Goal: Transaction & Acquisition: Subscribe to service/newsletter

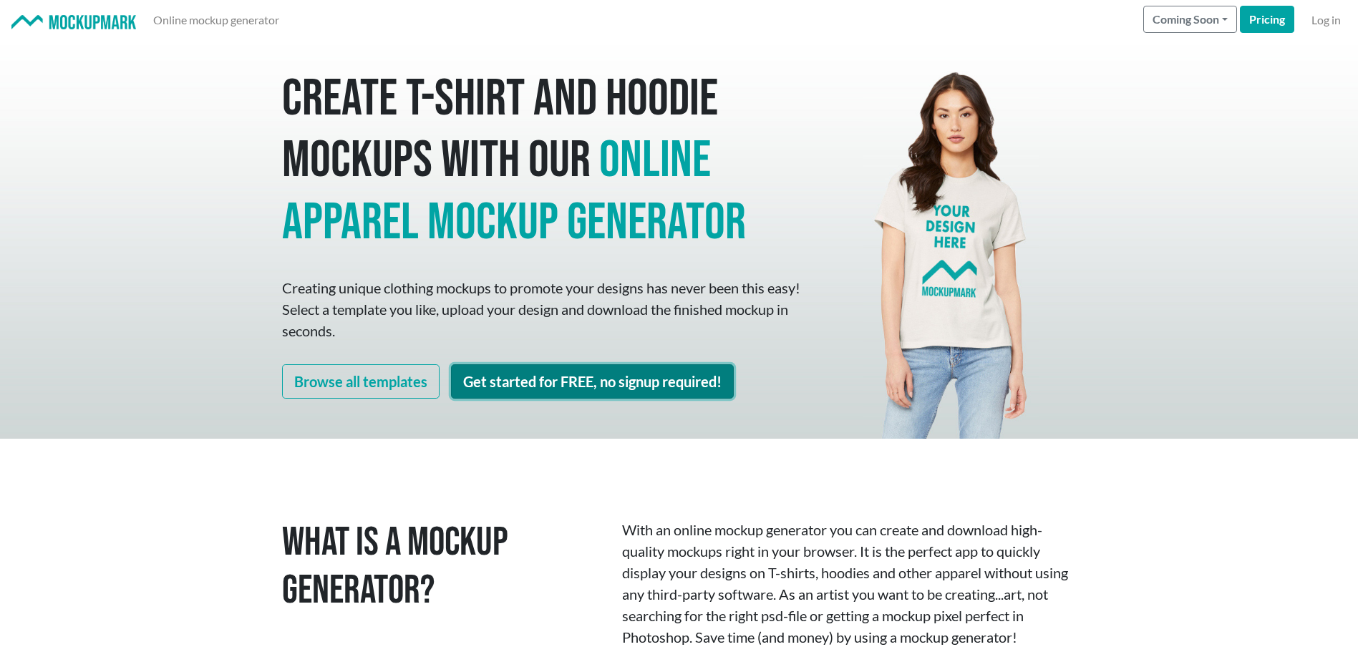
click at [612, 388] on link "Get started for FREE, no signup required!" at bounding box center [592, 381] width 283 height 34
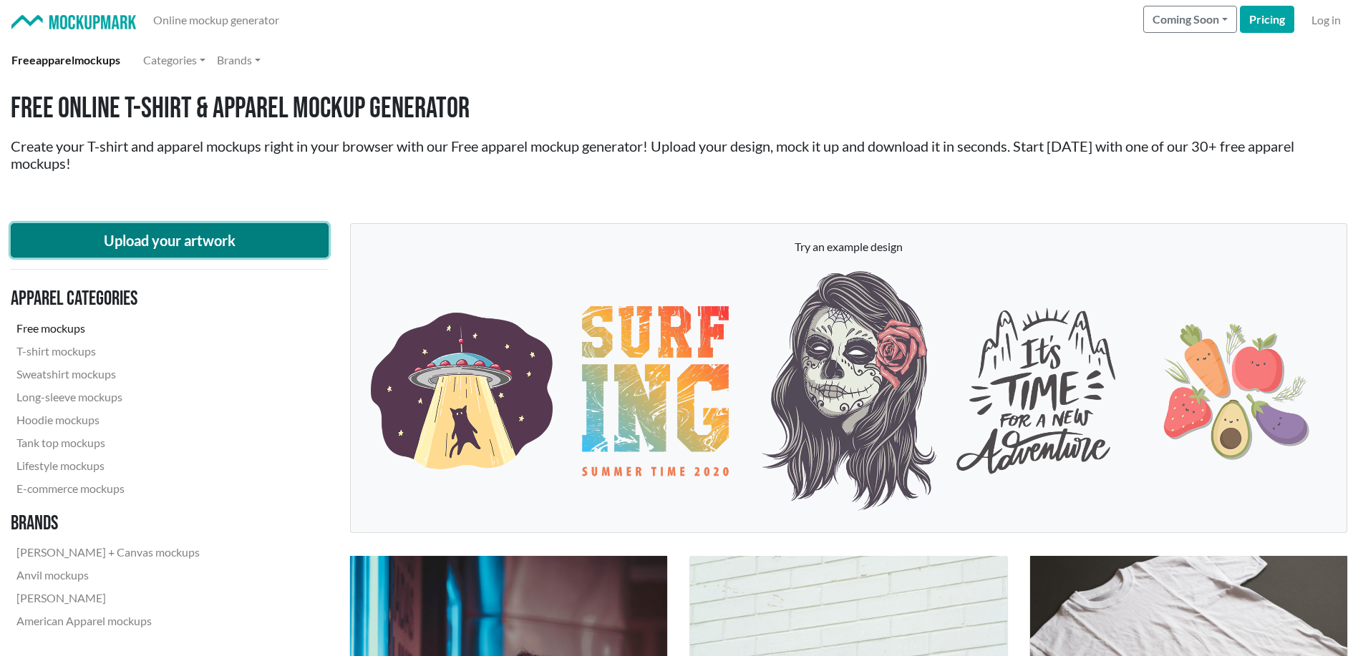
click at [247, 235] on button "Upload your artwork" at bounding box center [170, 240] width 318 height 34
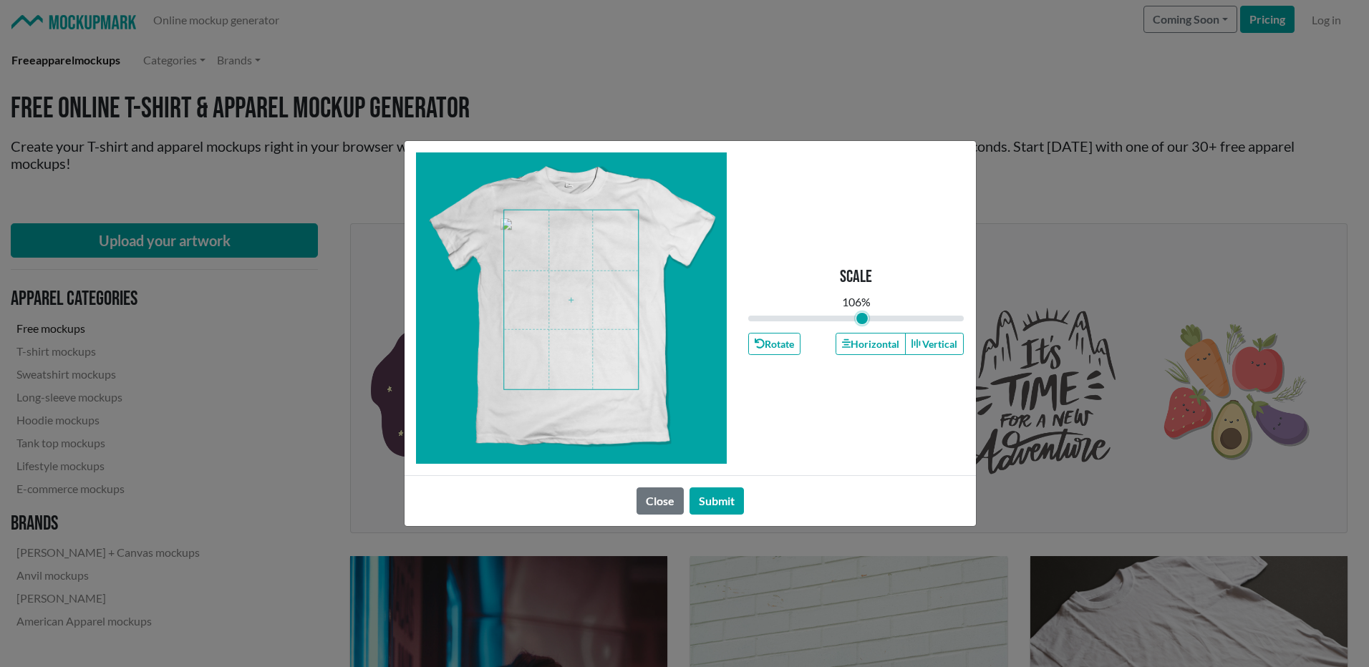
drag, startPoint x: 855, startPoint y: 319, endPoint x: 862, endPoint y: 320, distance: 7.2
click at [862, 320] on input "range" at bounding box center [856, 319] width 216 height 16
type input "1.06"
click at [578, 277] on span at bounding box center [571, 299] width 134 height 179
click at [730, 503] on button "Submit" at bounding box center [716, 500] width 54 height 27
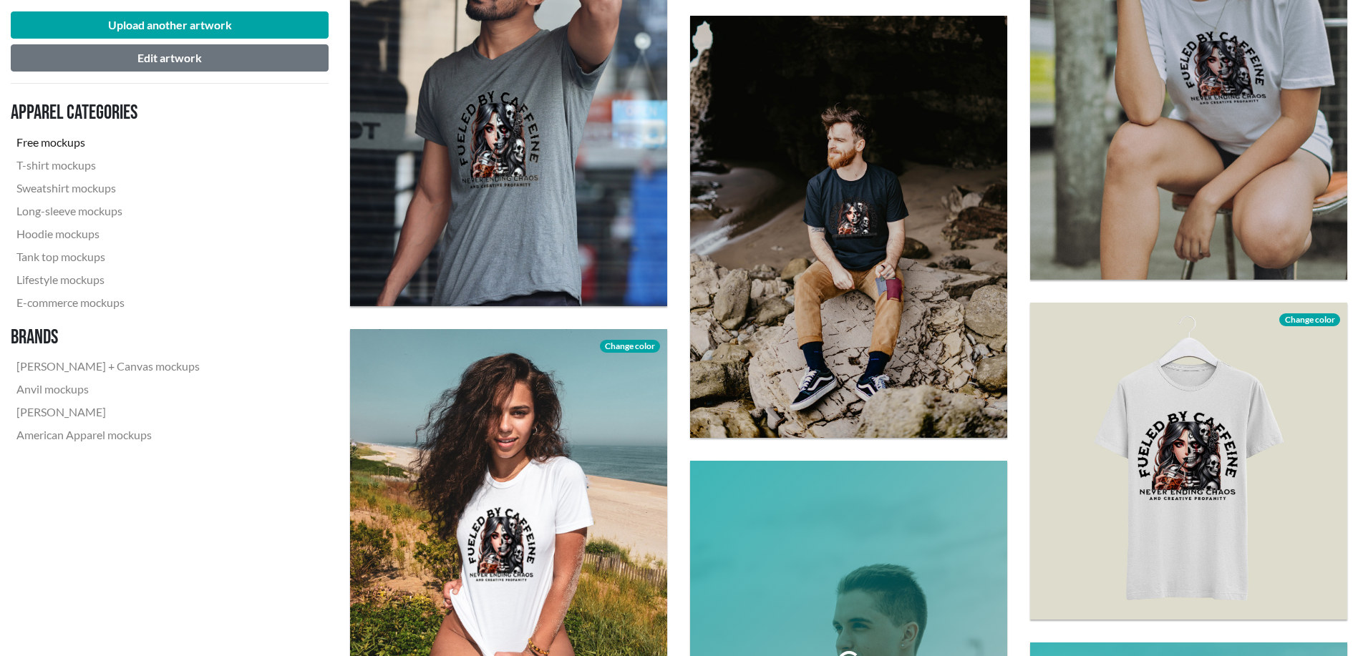
scroll to position [1670, 0]
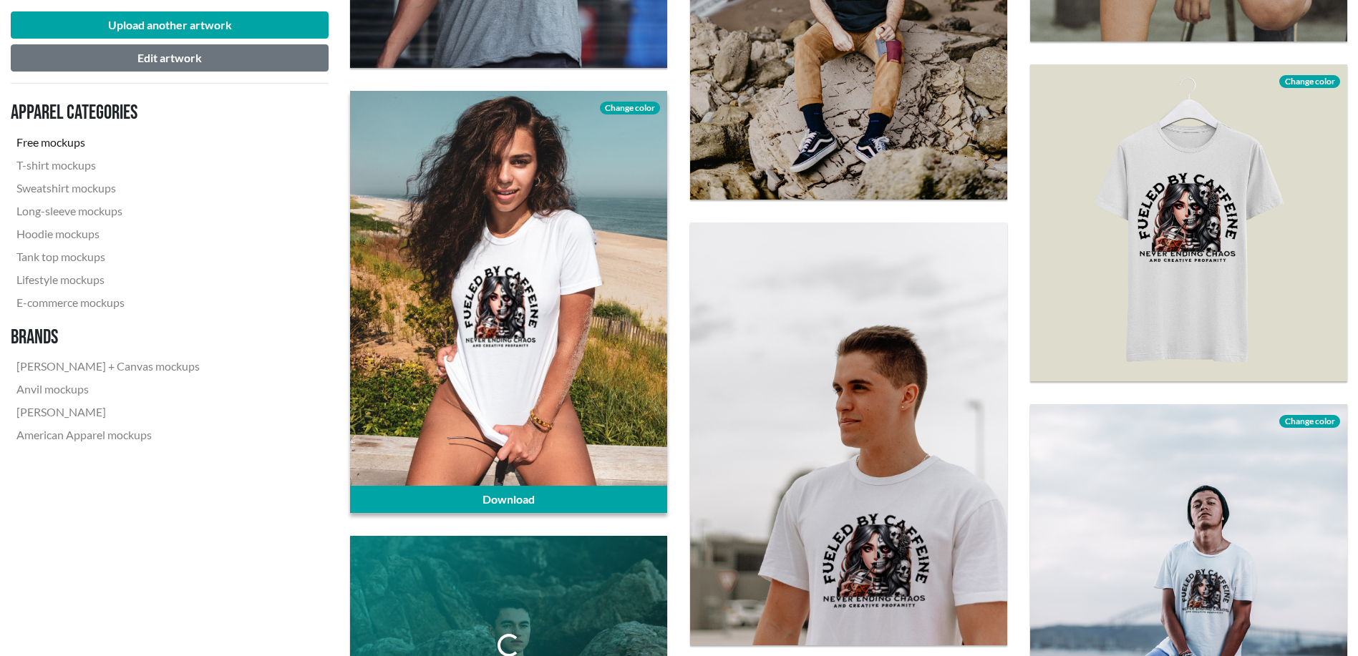
click at [566, 324] on div at bounding box center [508, 302] width 317 height 422
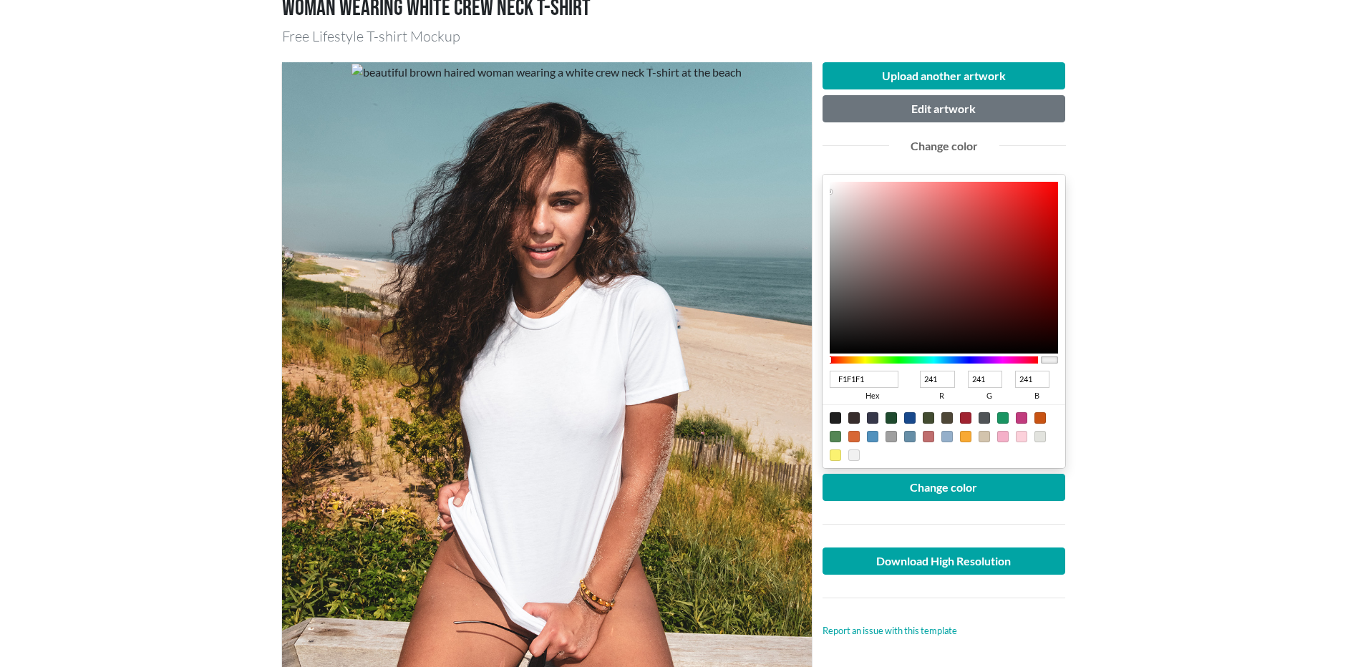
scroll to position [238, 0]
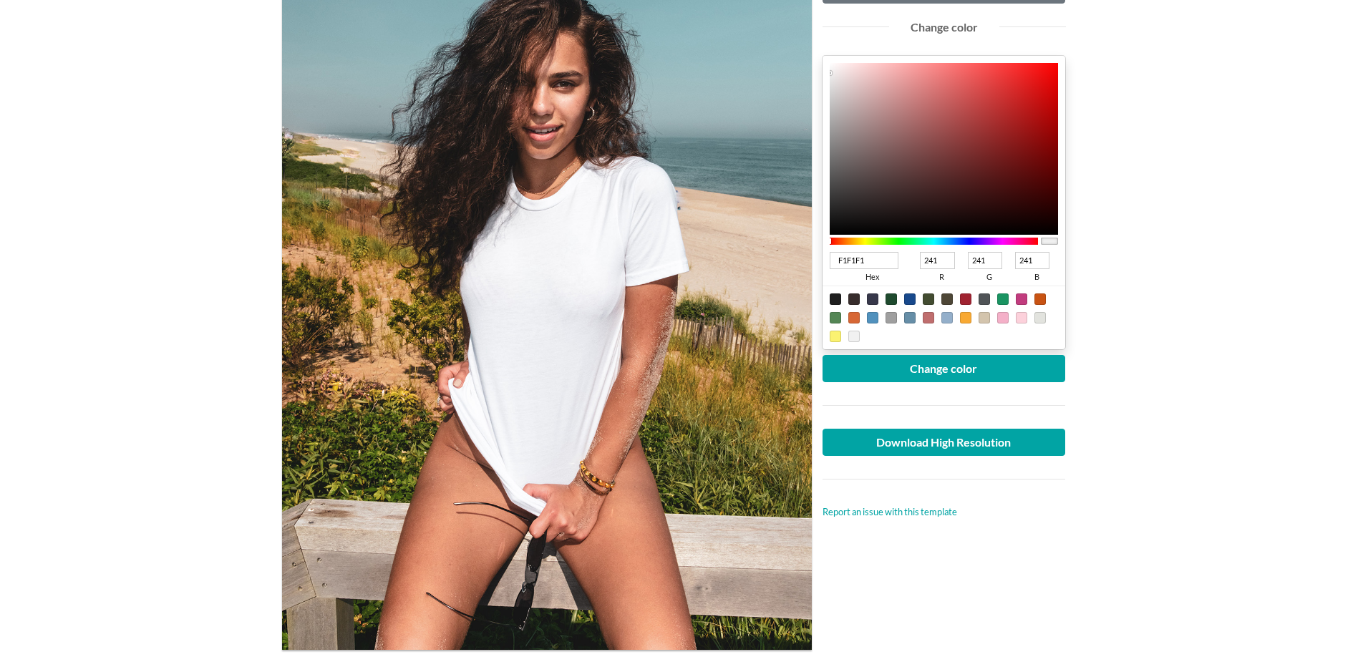
click at [838, 298] on div at bounding box center [835, 298] width 11 height 11
type input "1F1F1F"
type input "31"
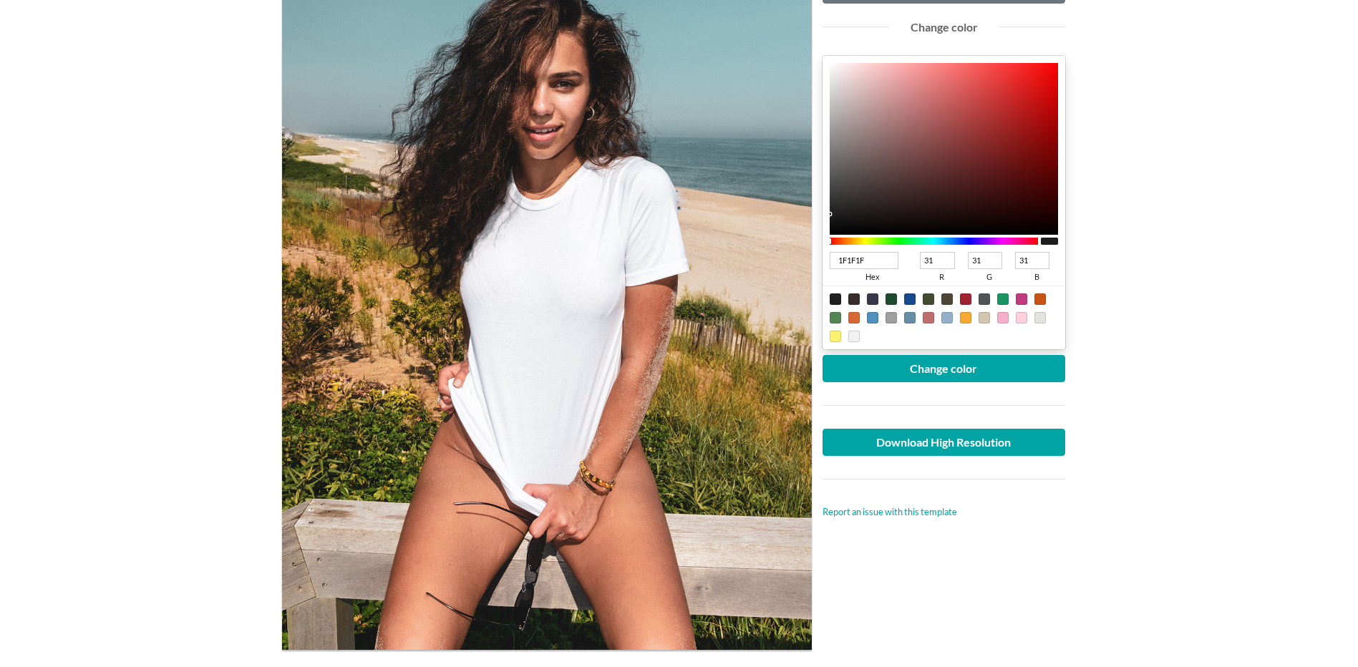
click at [853, 336] on div at bounding box center [853, 336] width 11 height 11
type input "F1F1F1"
type input "241"
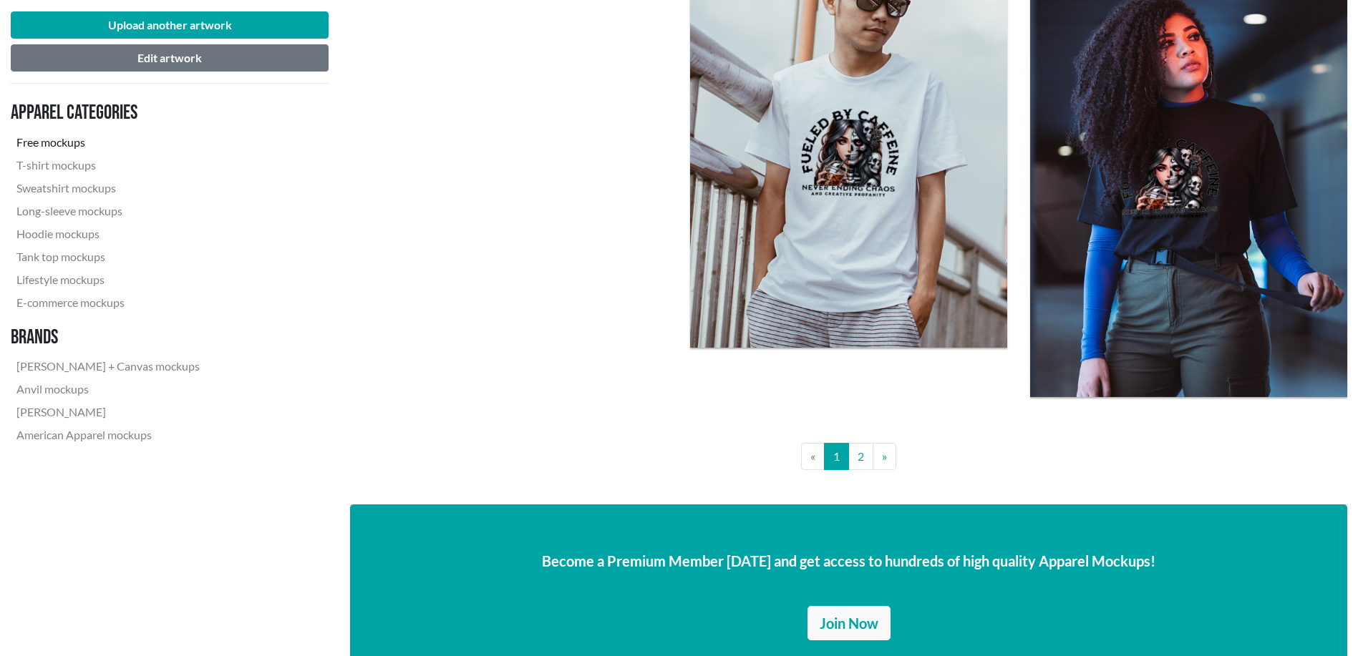
scroll to position [3579, 0]
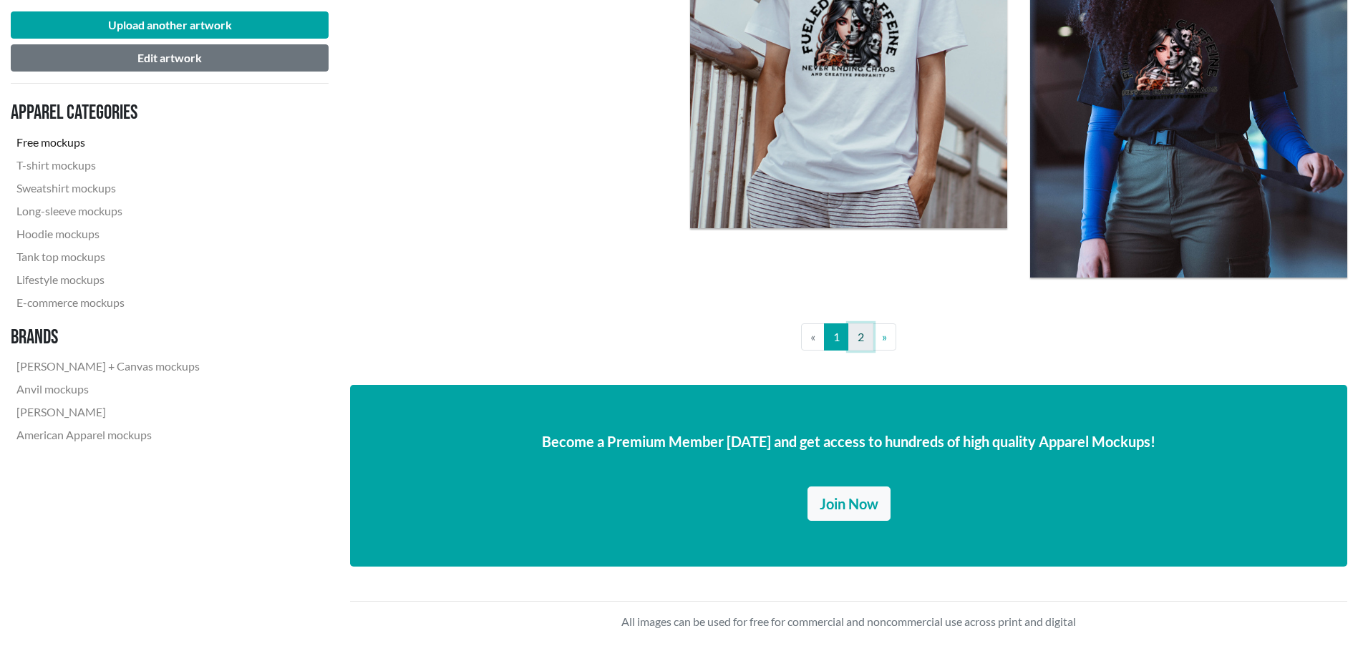
click at [865, 336] on link "2" at bounding box center [860, 337] width 25 height 27
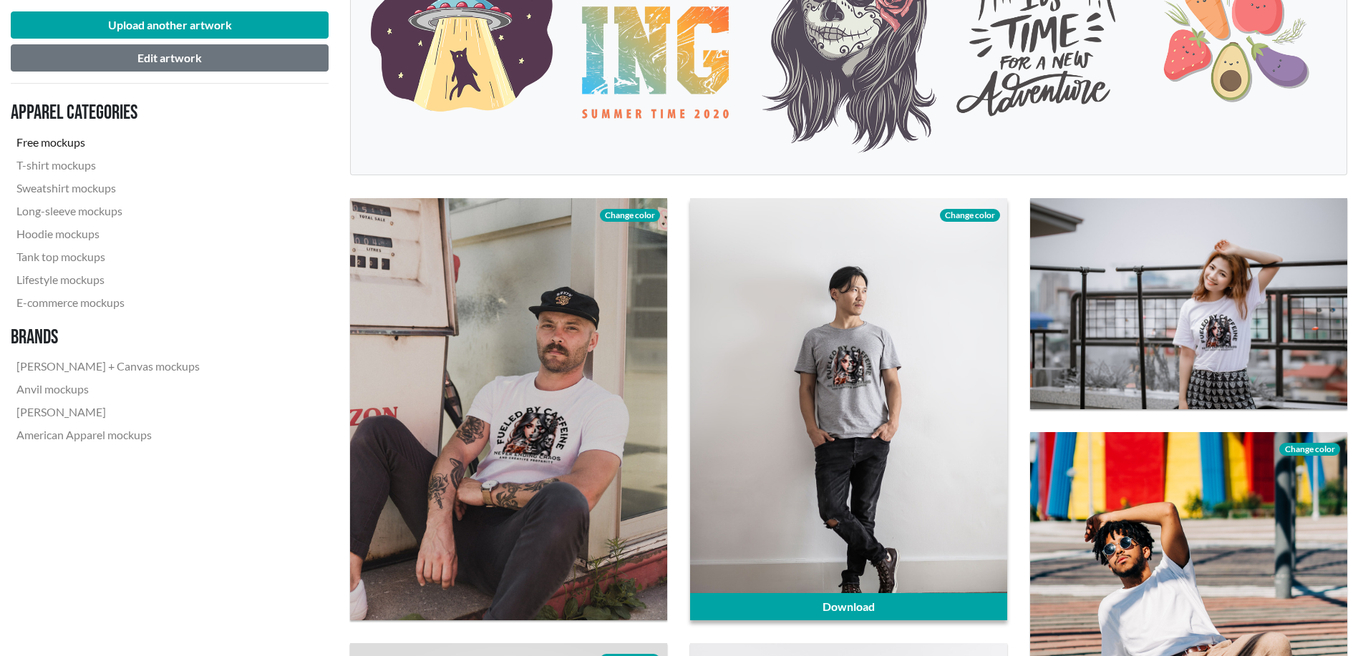
scroll to position [238, 0]
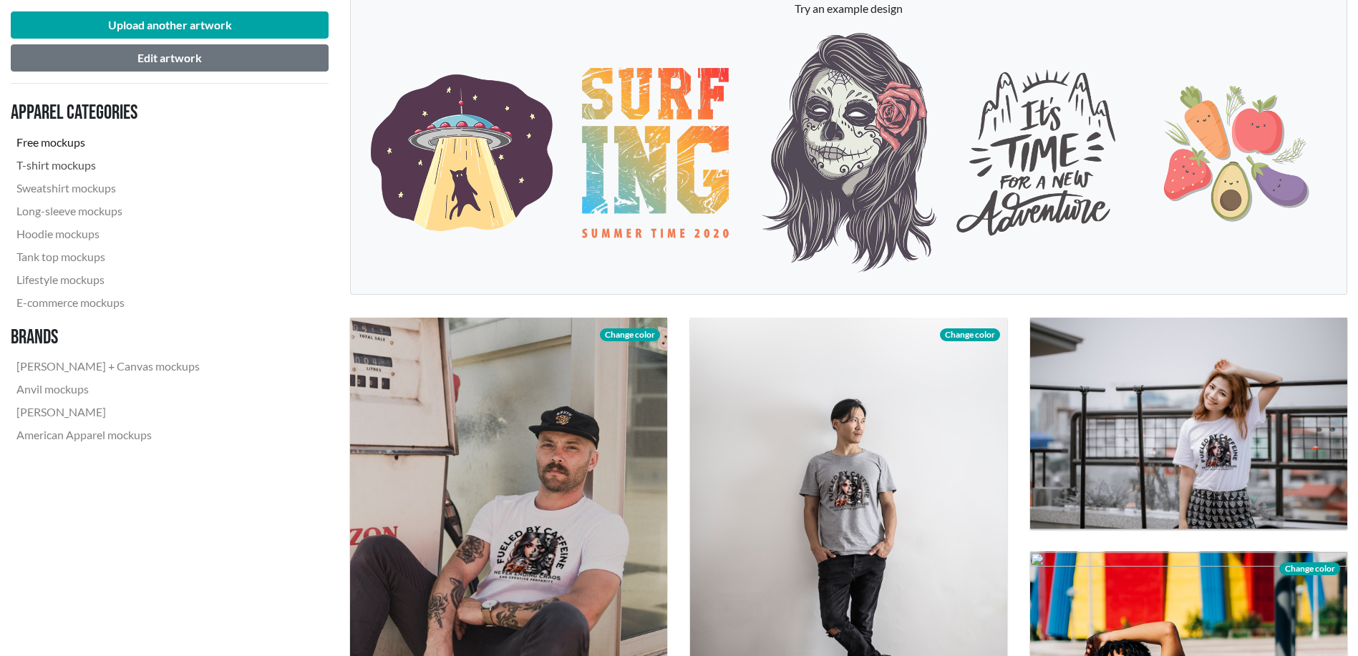
click at [77, 167] on link "T-shirt mockups" at bounding box center [108, 165] width 195 height 23
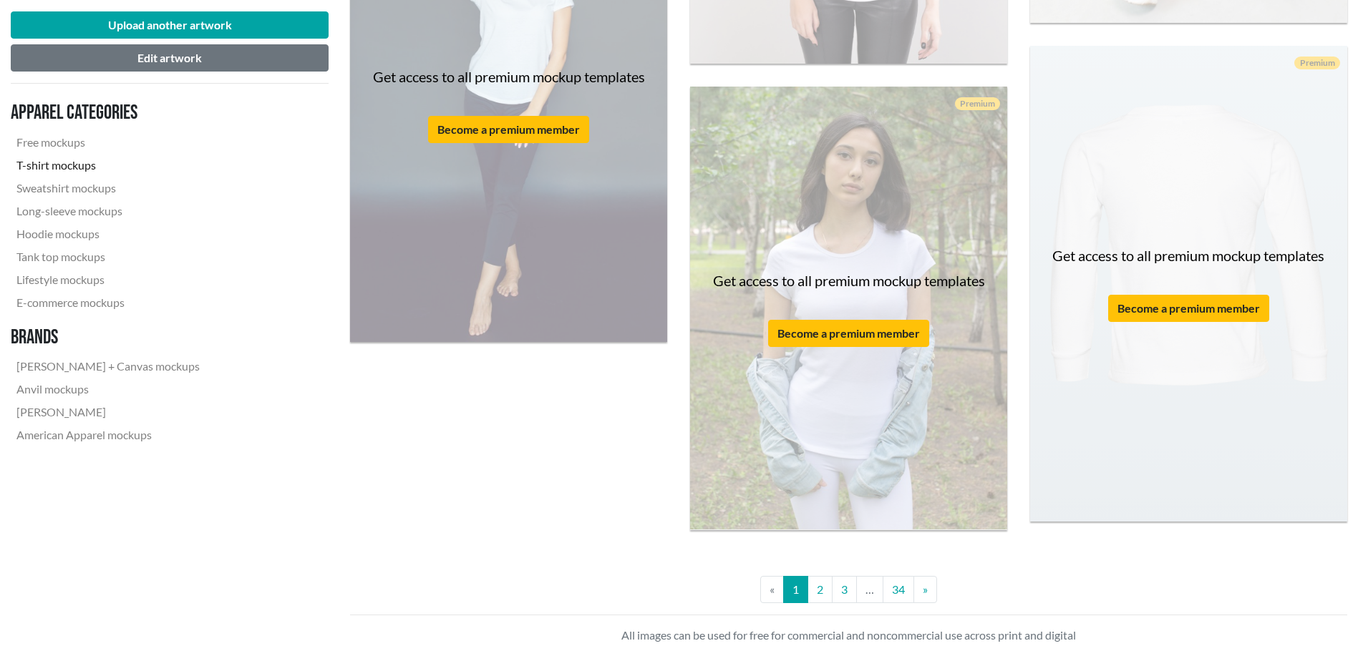
scroll to position [3699, 0]
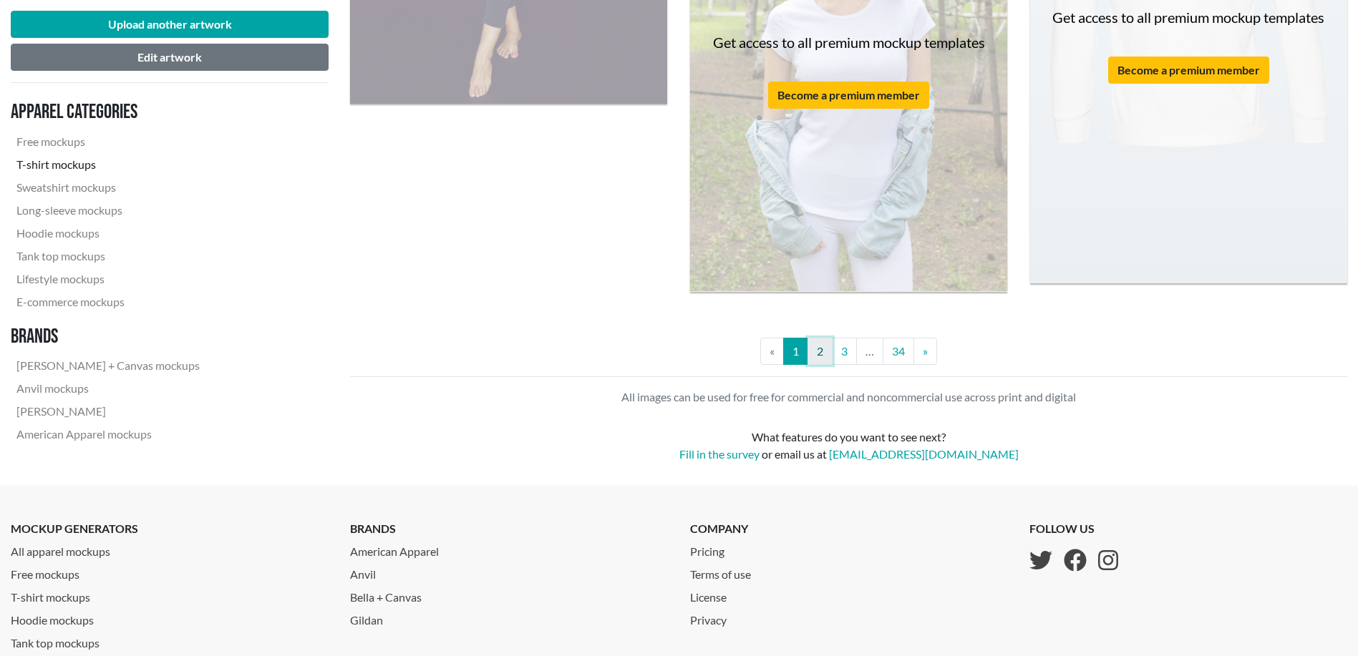
click at [818, 357] on link "2" at bounding box center [819, 351] width 25 height 27
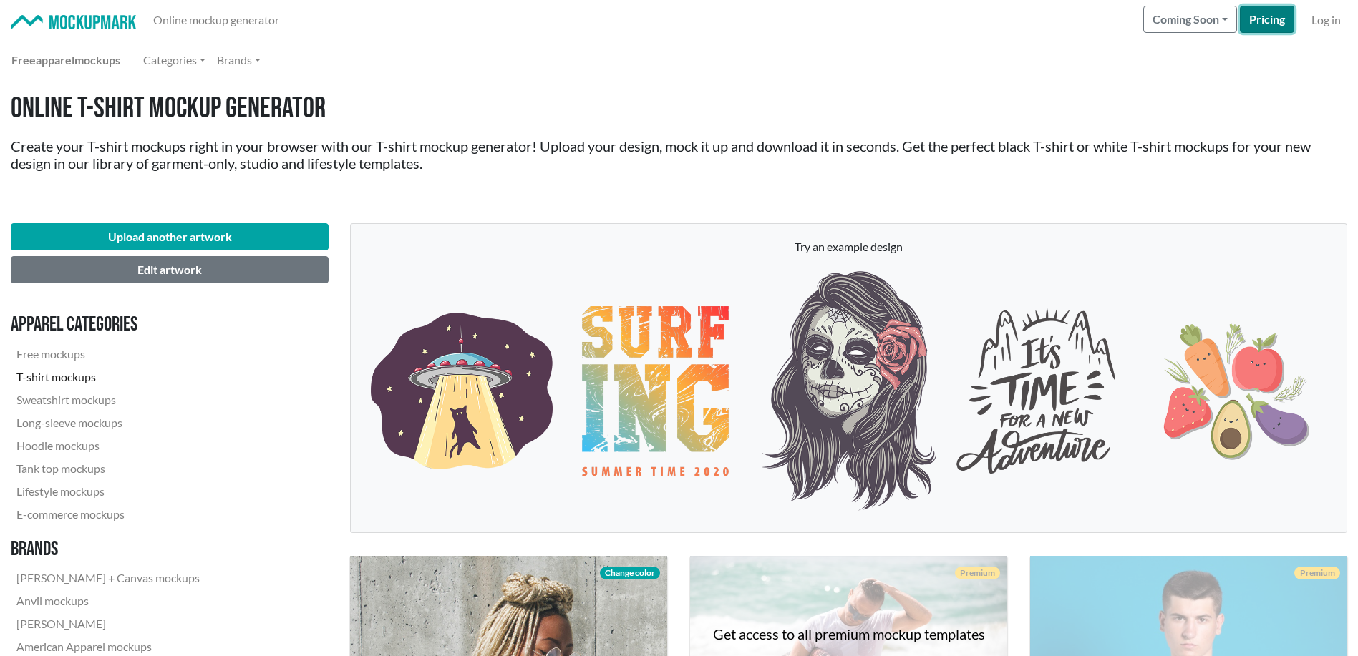
click at [1258, 22] on link "Pricing" at bounding box center [1267, 19] width 54 height 27
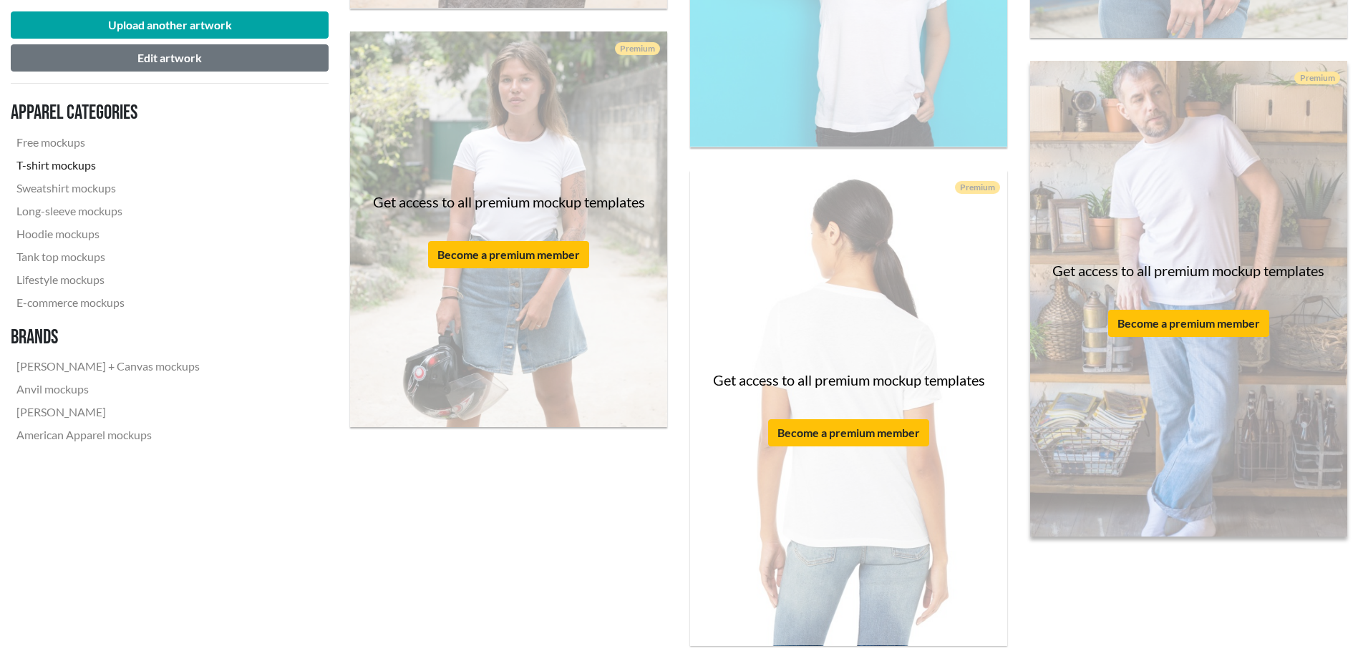
scroll to position [3582, 0]
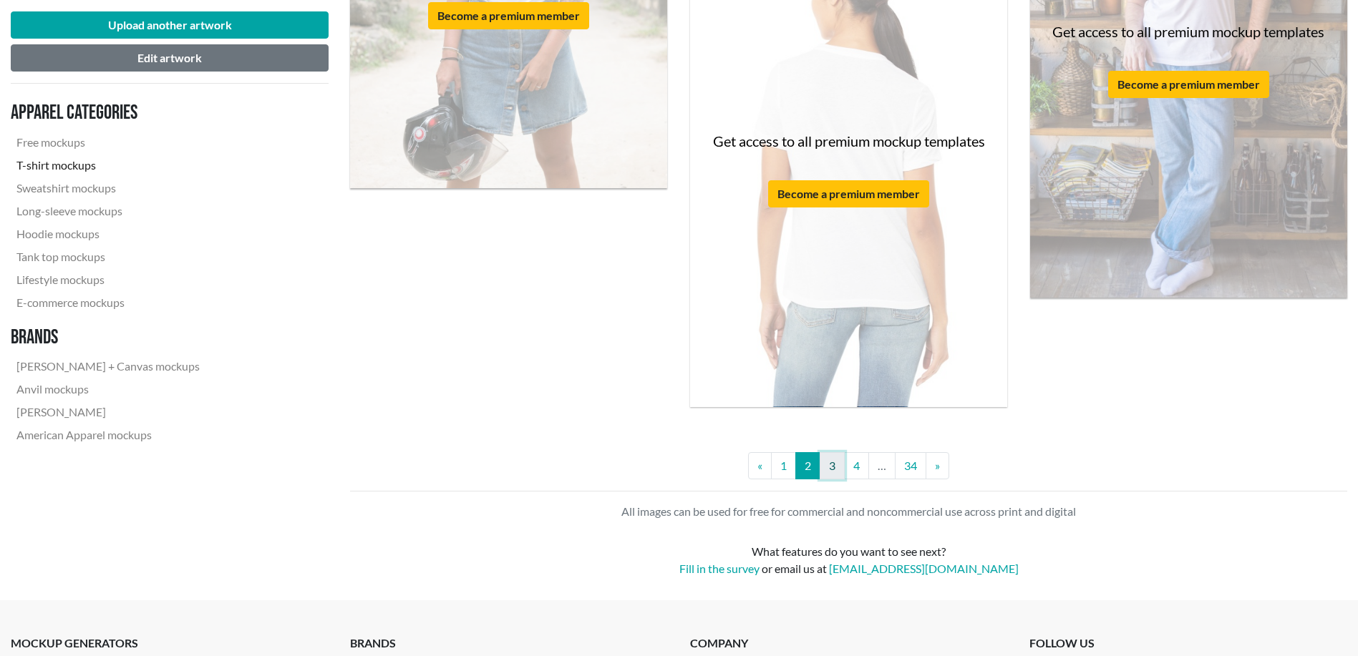
click at [840, 466] on link "3" at bounding box center [832, 465] width 25 height 27
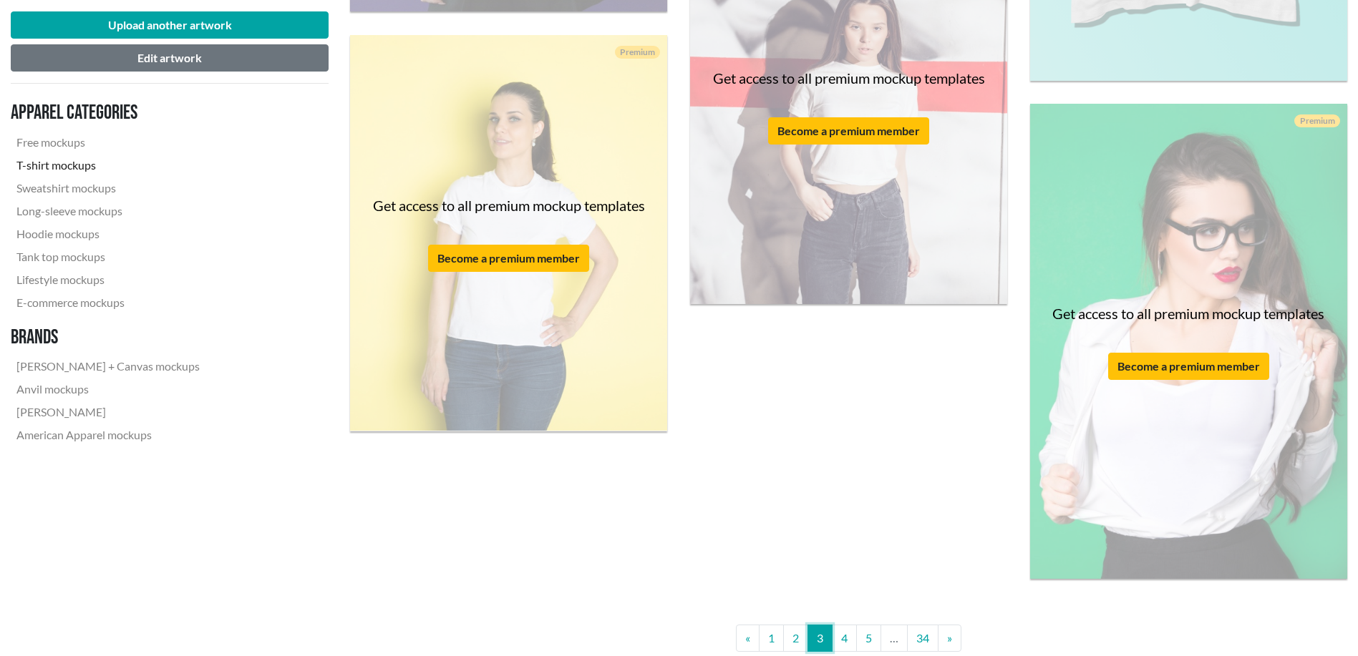
scroll to position [3937, 0]
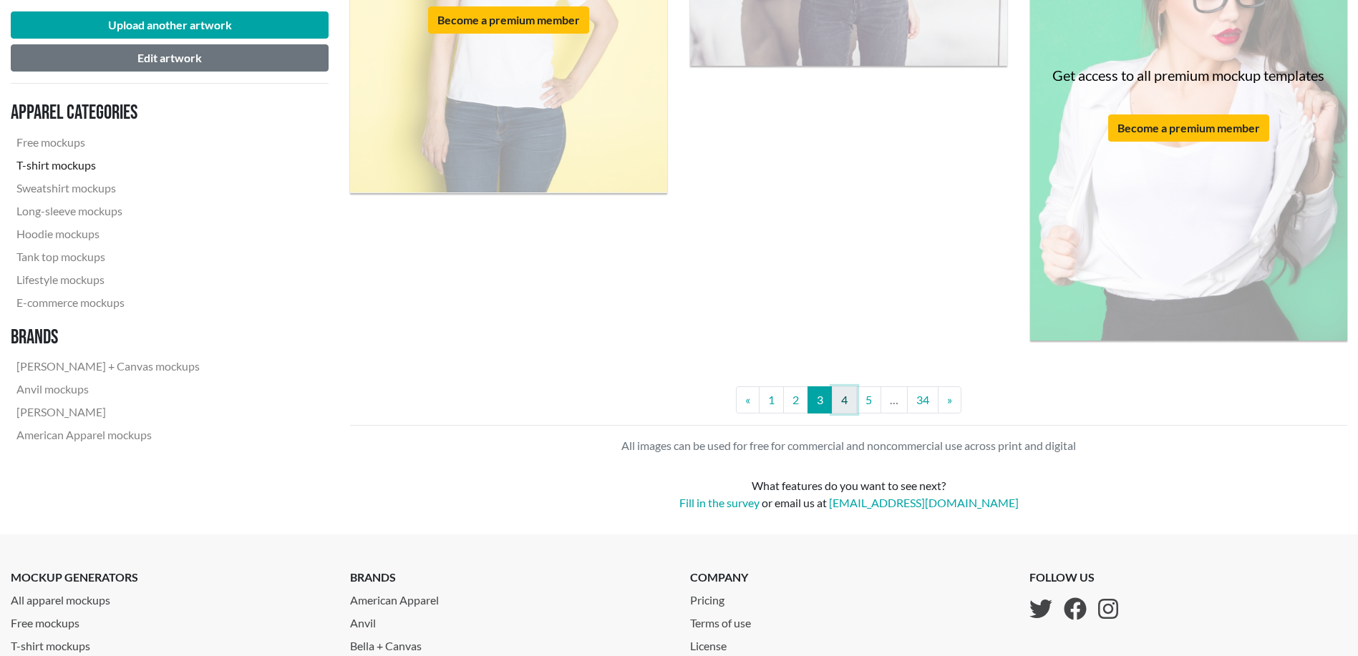
click at [842, 402] on link "4" at bounding box center [844, 400] width 25 height 27
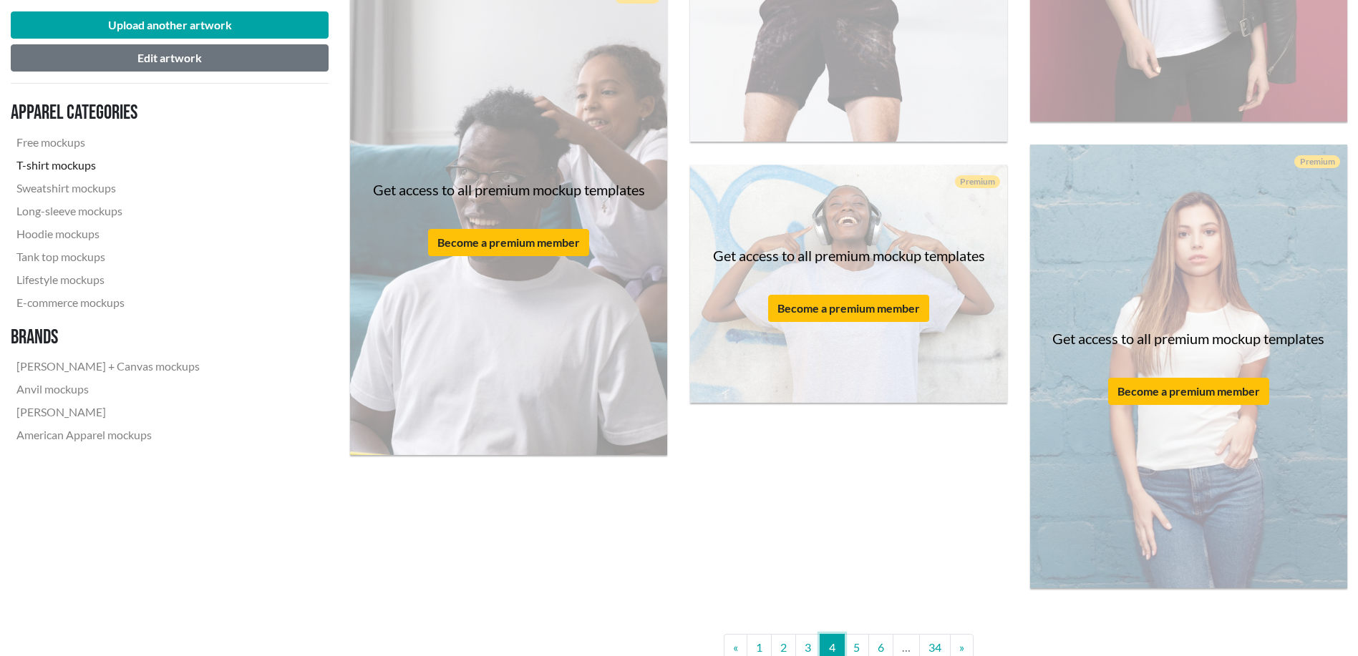
scroll to position [3699, 0]
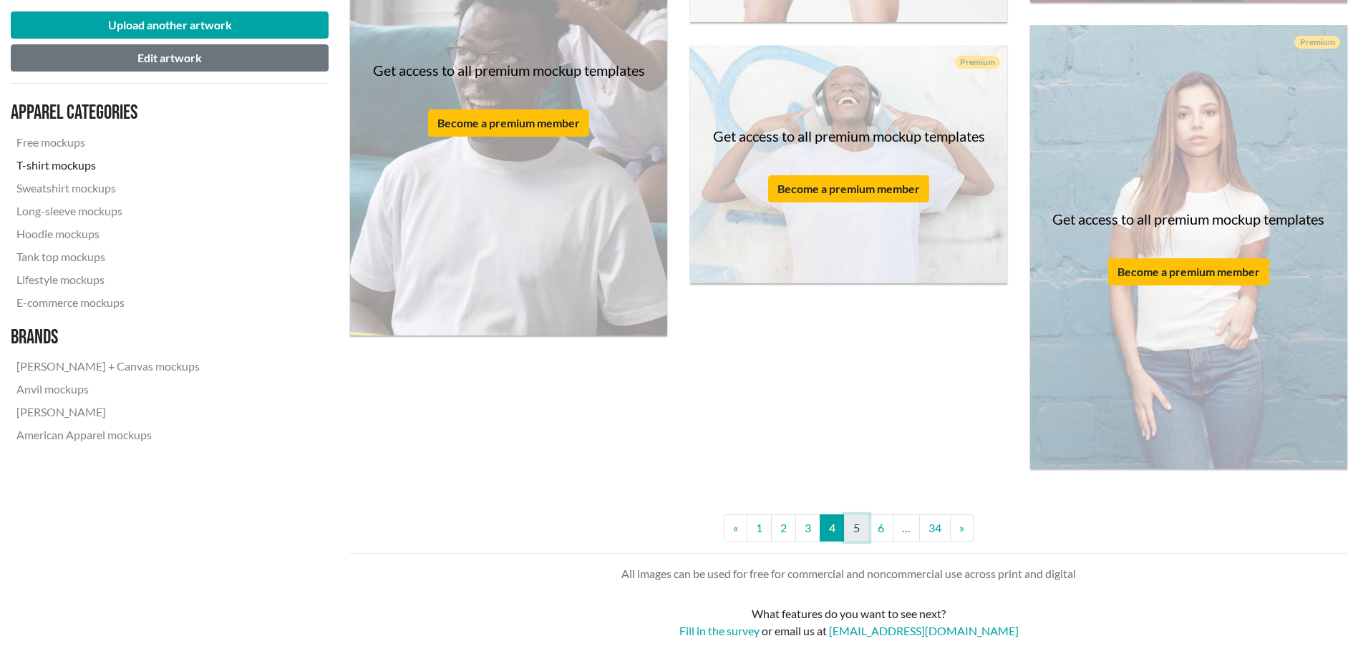
click at [855, 528] on link "5" at bounding box center [856, 528] width 25 height 27
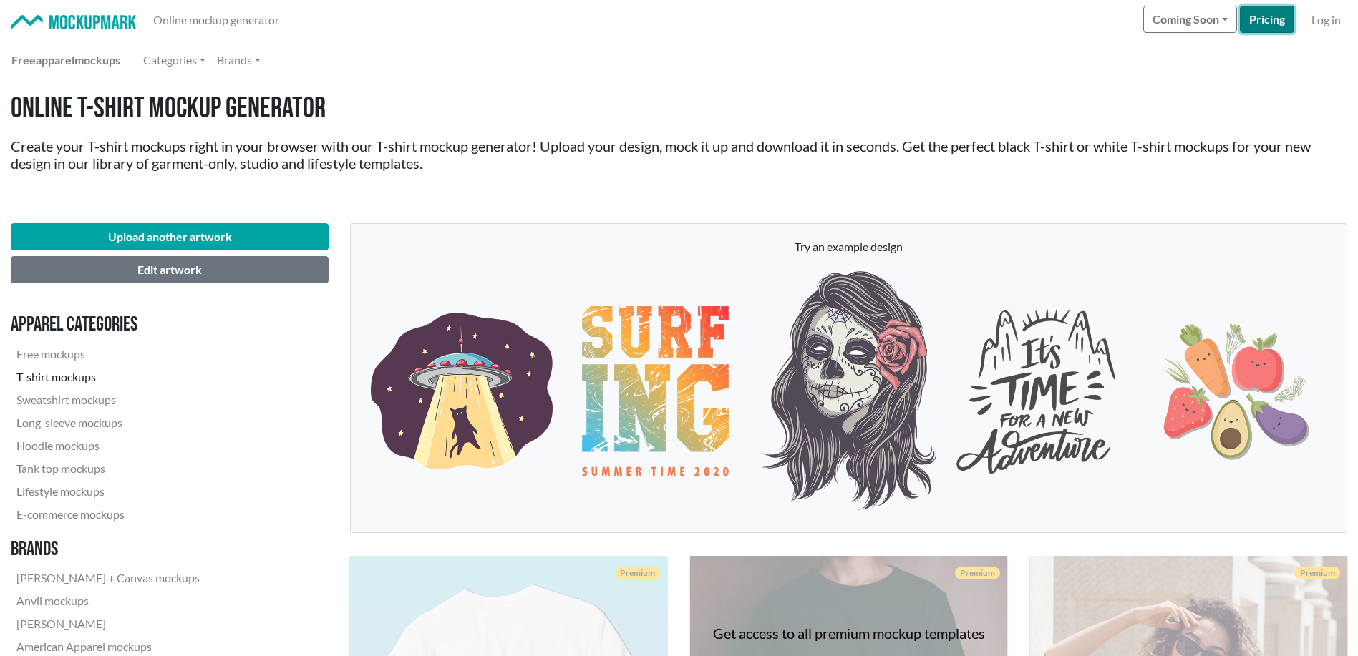
click at [1277, 15] on link "Pricing" at bounding box center [1267, 19] width 54 height 27
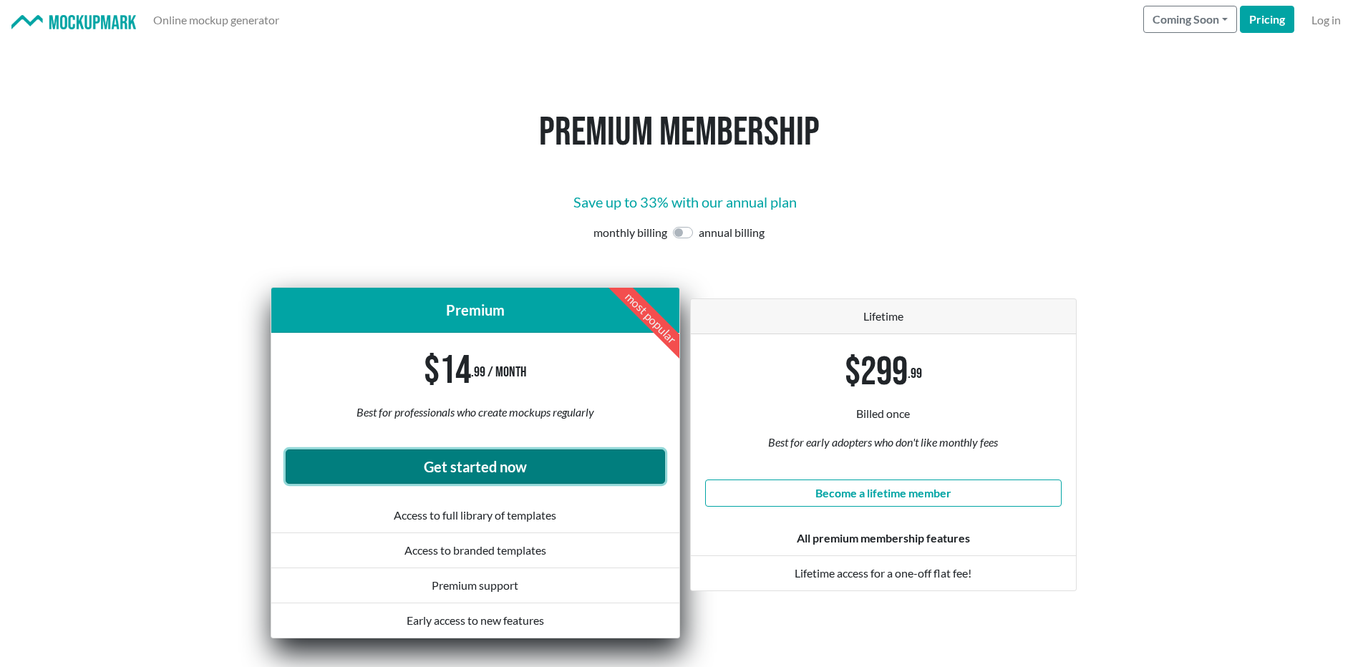
click at [500, 467] on link "Get started now" at bounding box center [475, 467] width 379 height 34
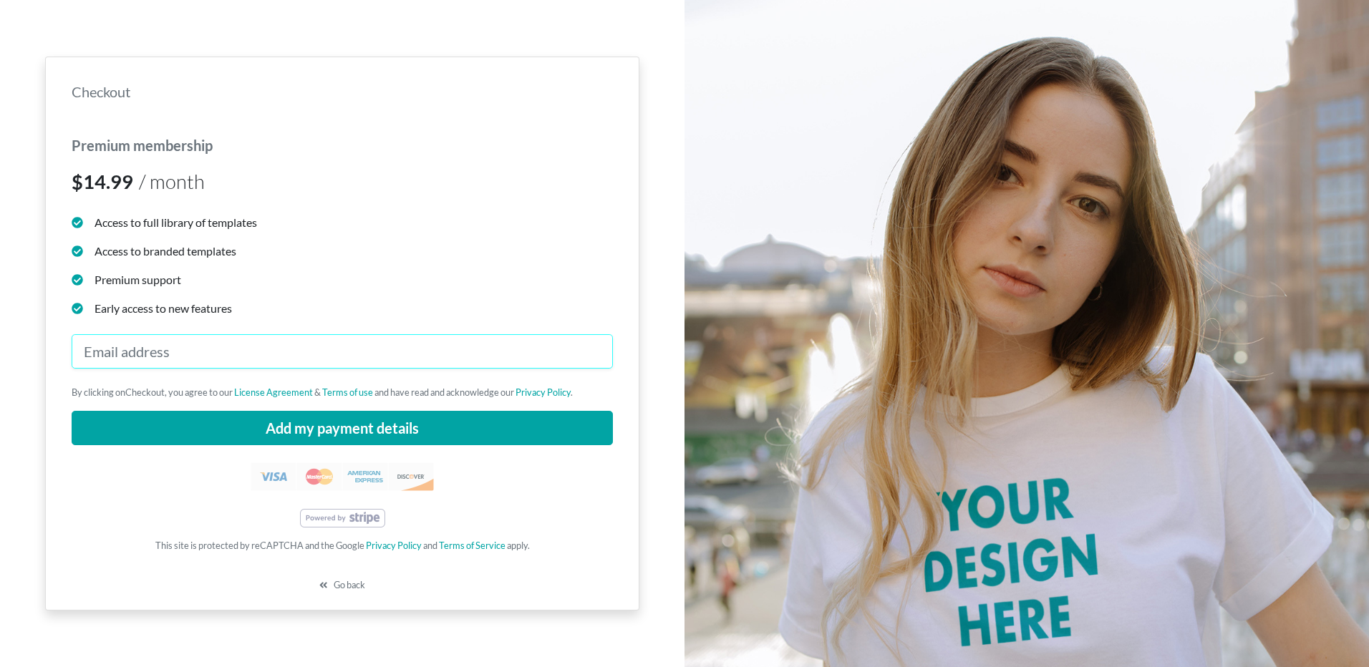
click at [397, 349] on input "email" at bounding box center [342, 351] width 541 height 34
type input "[EMAIL_ADDRESS][DOMAIN_NAME]"
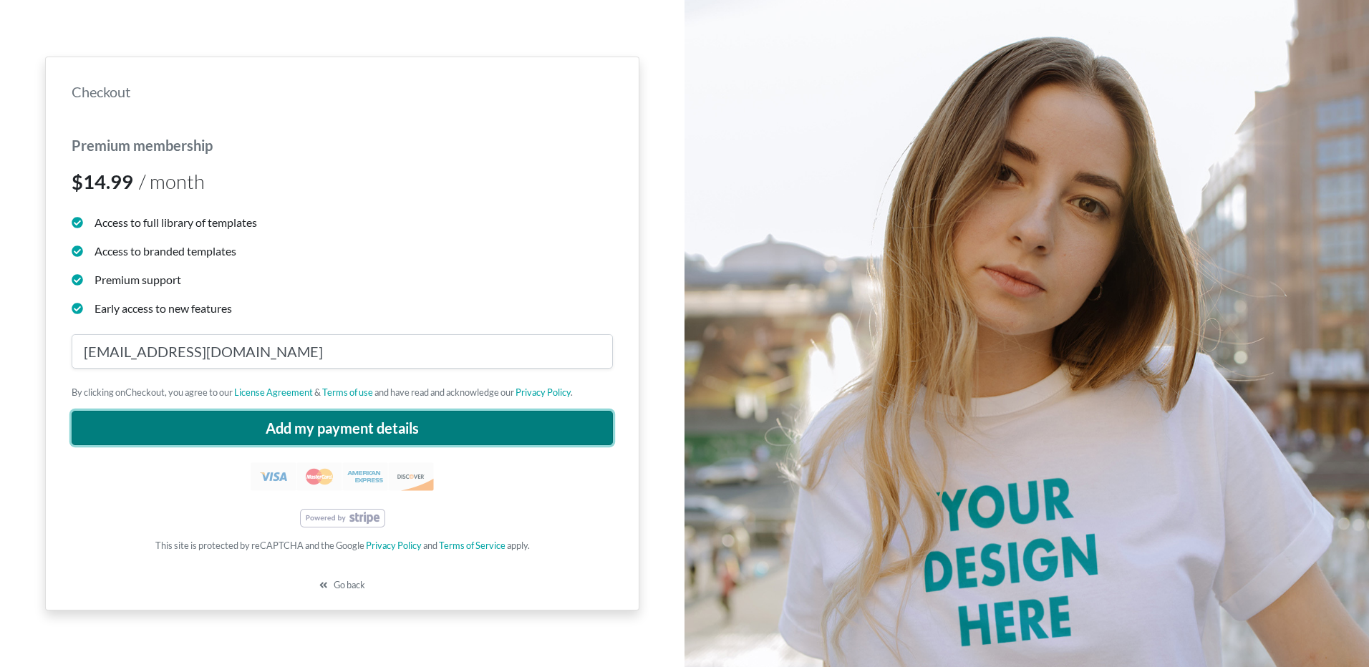
click at [374, 428] on button "Add my payment details" at bounding box center [342, 428] width 541 height 34
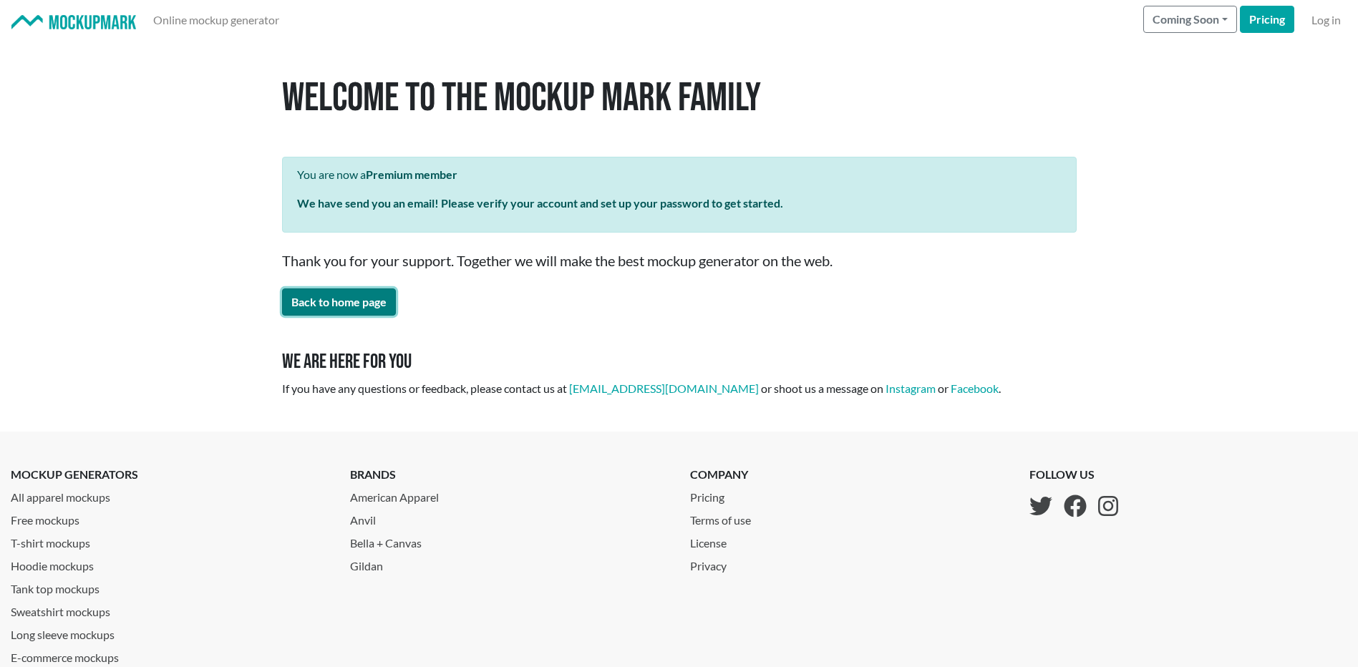
click at [364, 301] on link "Back to home page" at bounding box center [339, 301] width 114 height 27
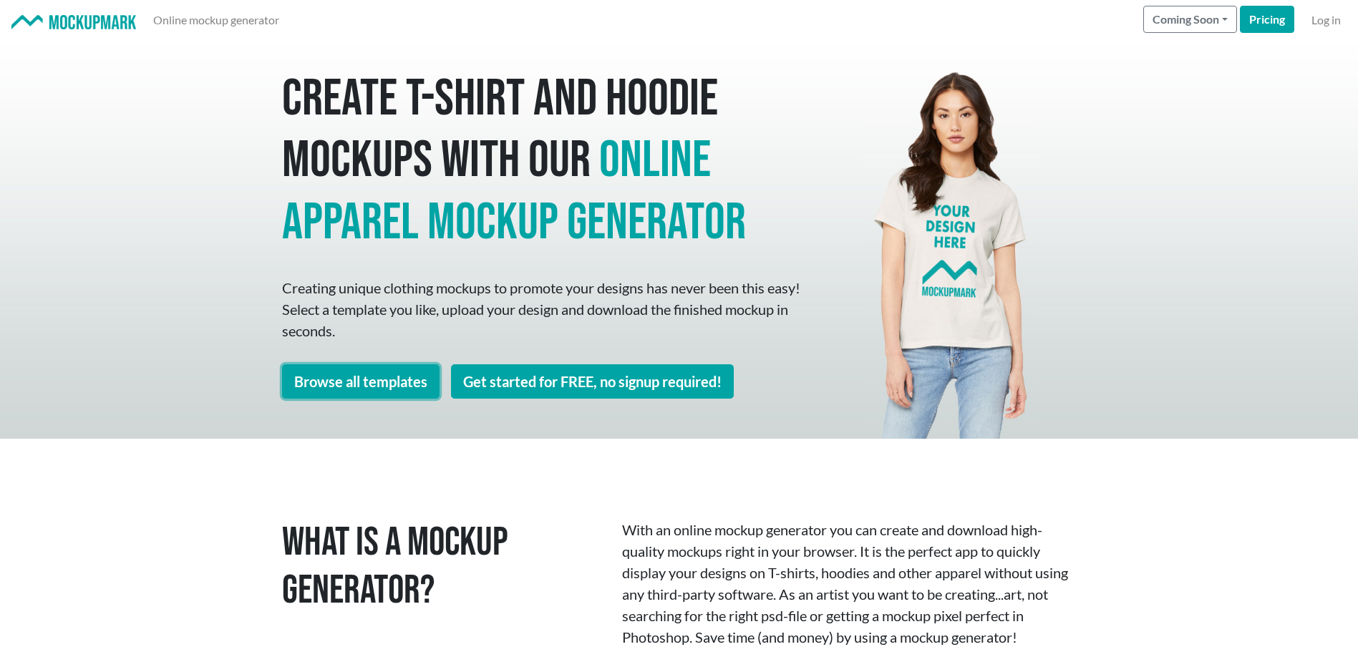
click at [402, 382] on link "Browse all templates" at bounding box center [360, 381] width 157 height 34
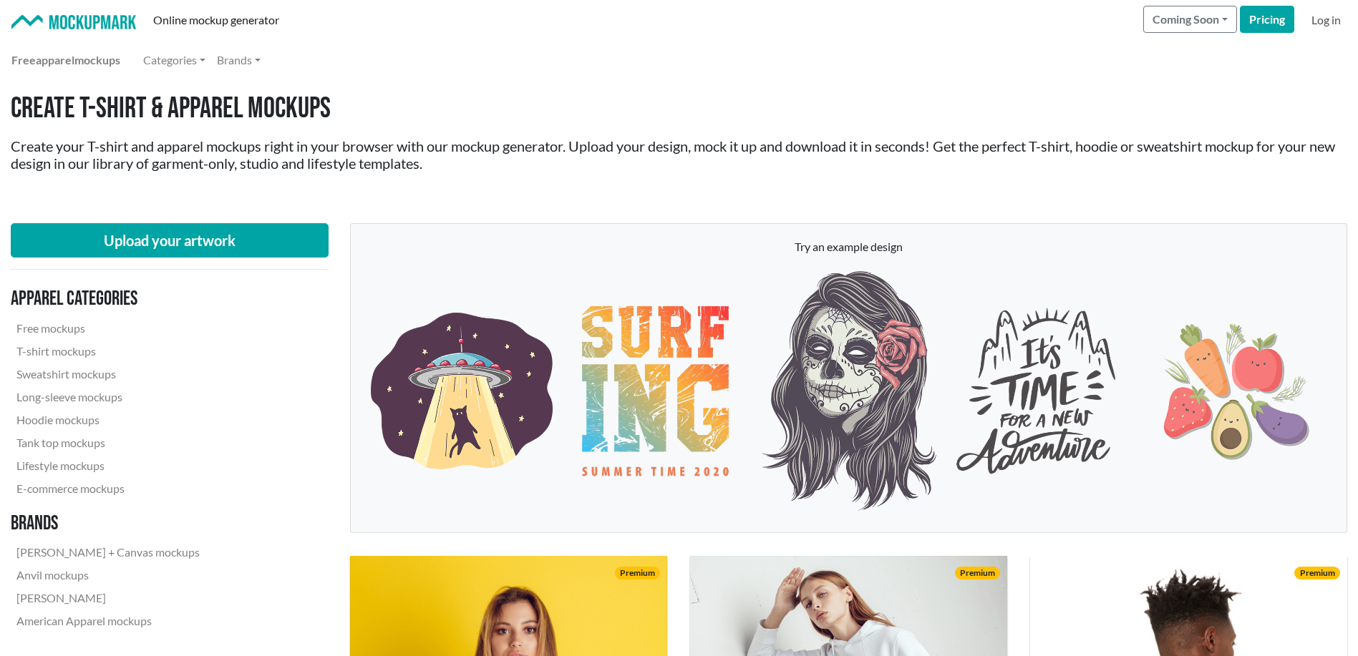
click at [1323, 24] on link "Log in" at bounding box center [1326, 20] width 41 height 29
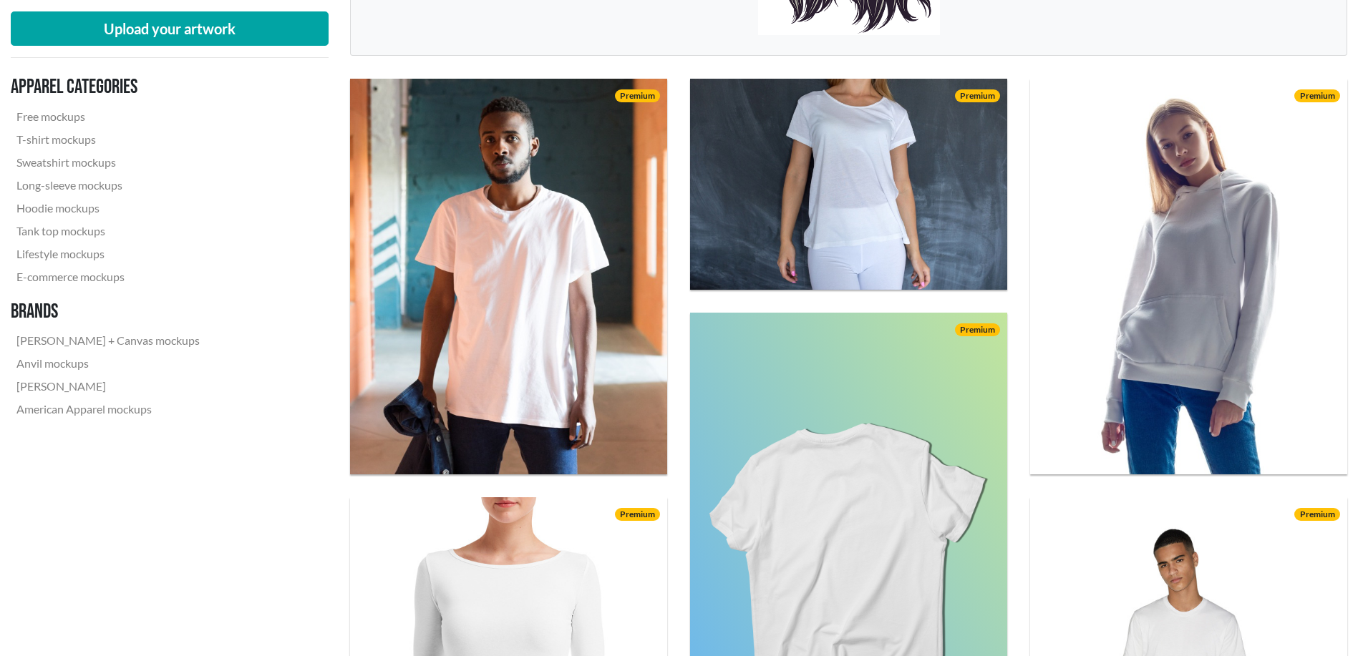
scroll to position [238, 0]
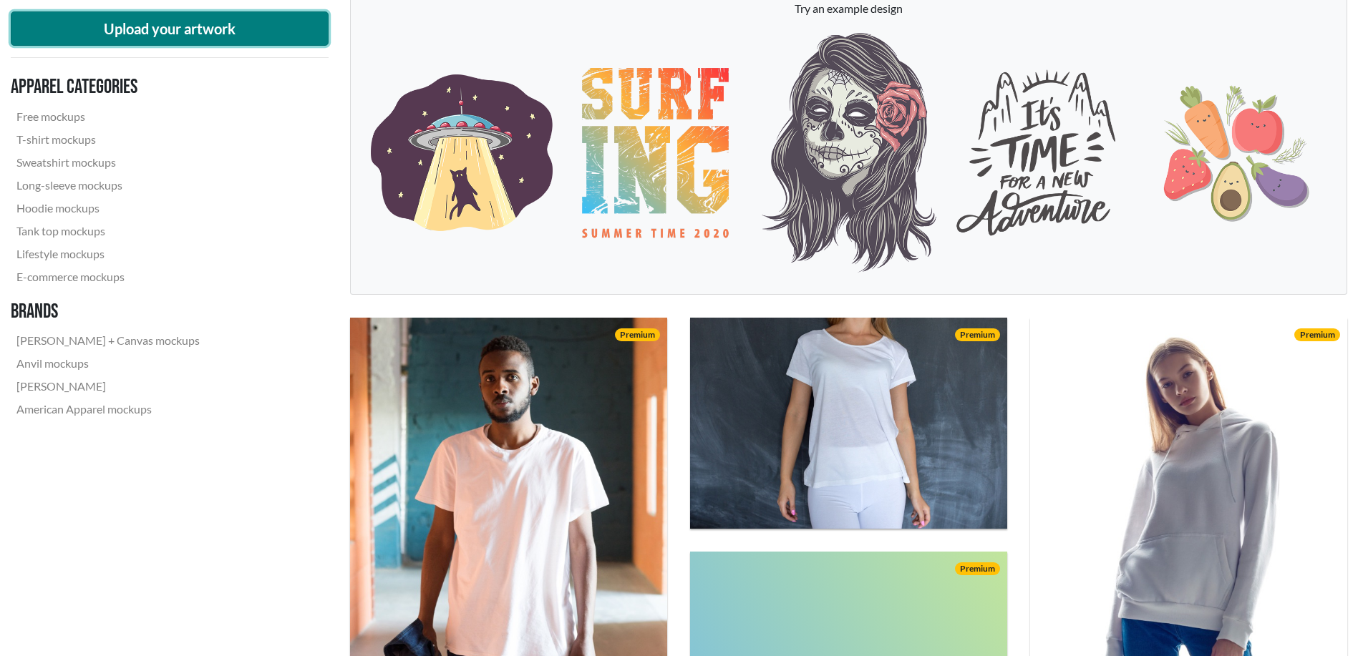
click at [207, 23] on button "Upload your artwork" at bounding box center [170, 28] width 318 height 34
click at [227, 27] on button "Upload your artwork" at bounding box center [170, 28] width 318 height 34
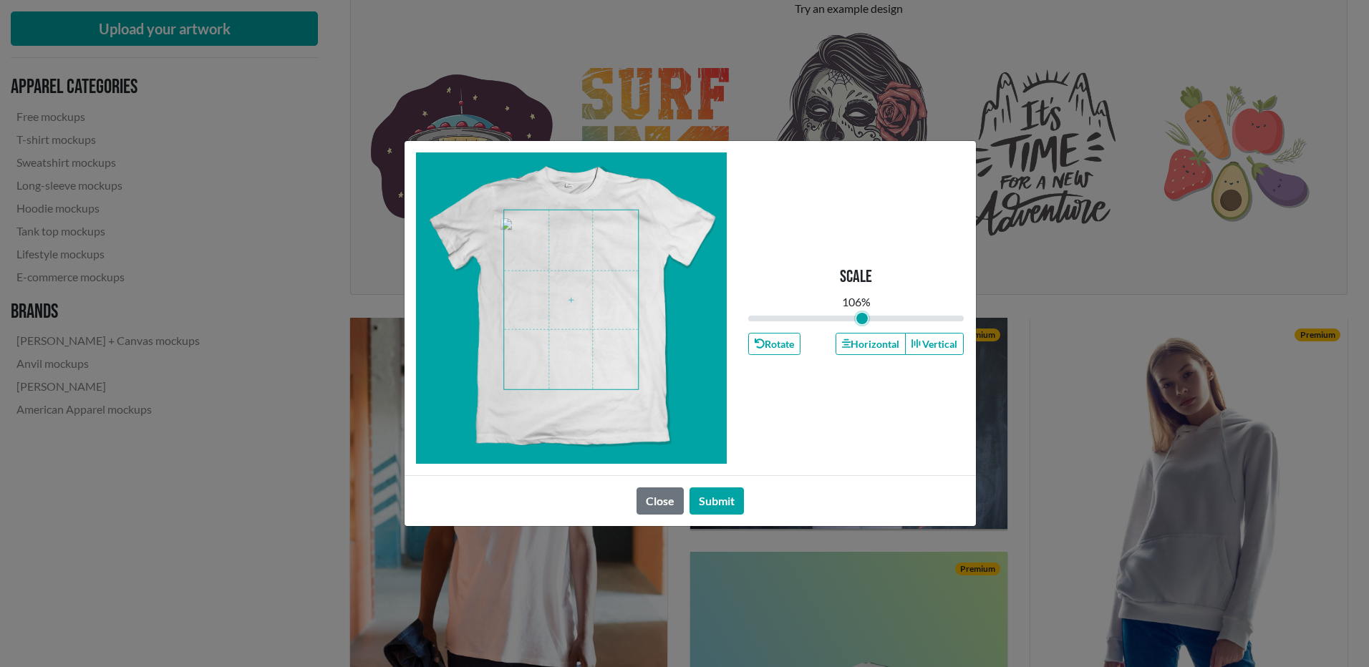
type input "1.06"
click at [862, 315] on input "range" at bounding box center [856, 319] width 216 height 16
click at [723, 504] on button "Submit" at bounding box center [716, 500] width 54 height 27
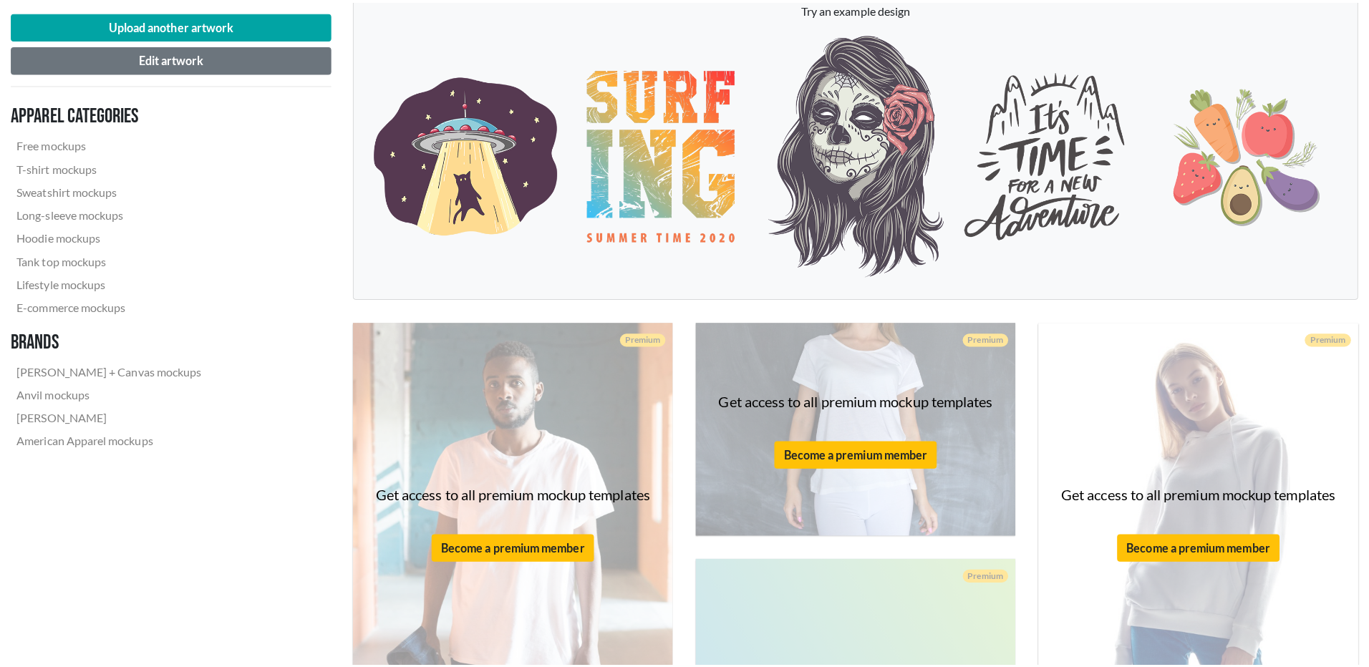
scroll to position [0, 0]
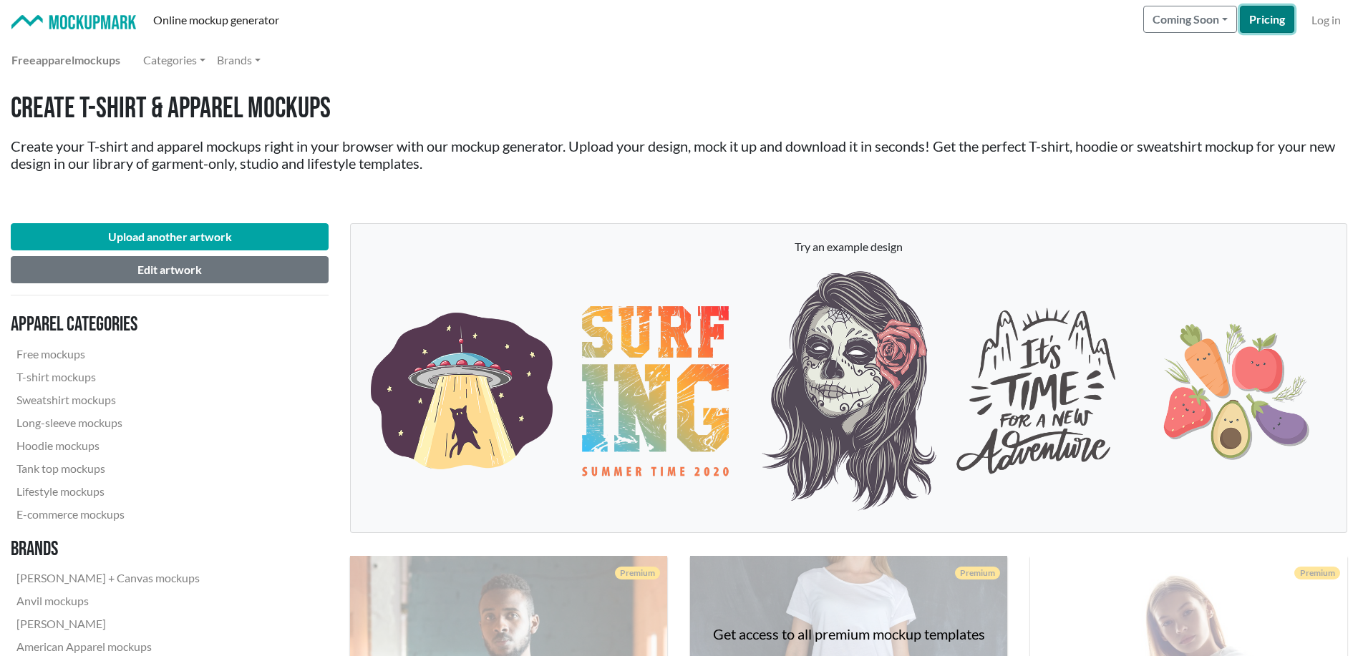
click at [1278, 17] on link "Pricing" at bounding box center [1267, 19] width 54 height 27
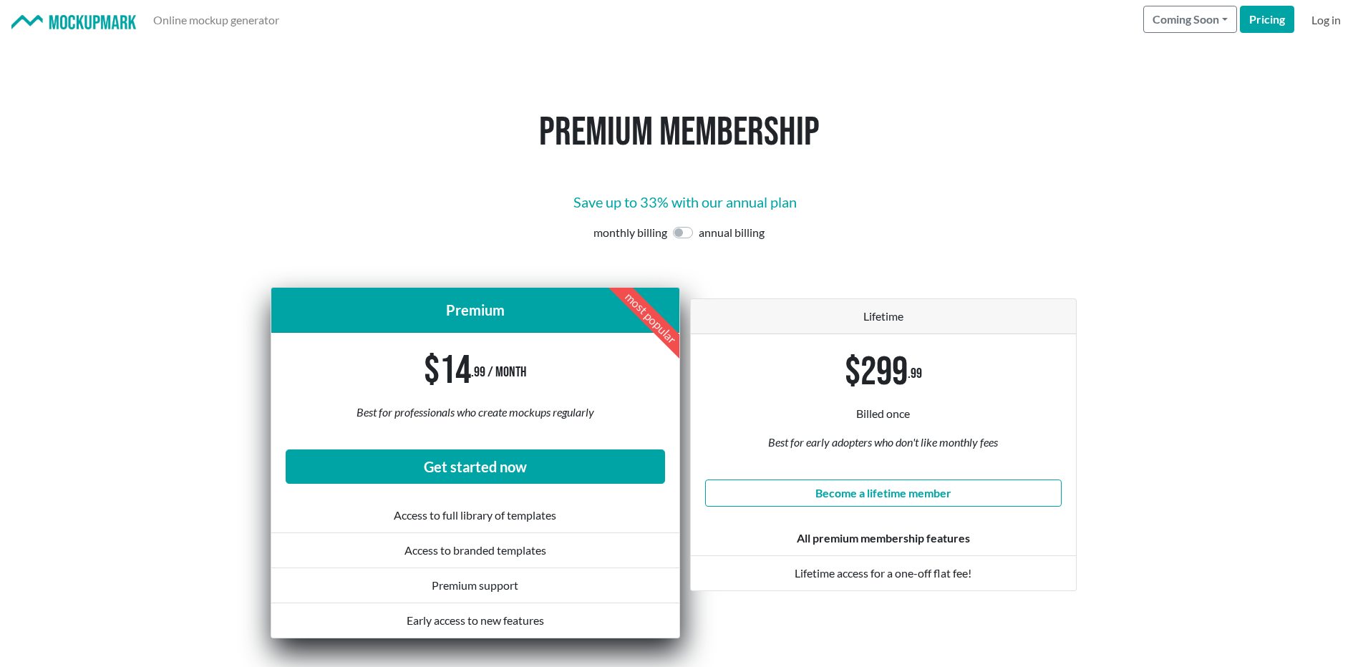
click at [1324, 19] on link "Log in" at bounding box center [1326, 20] width 41 height 29
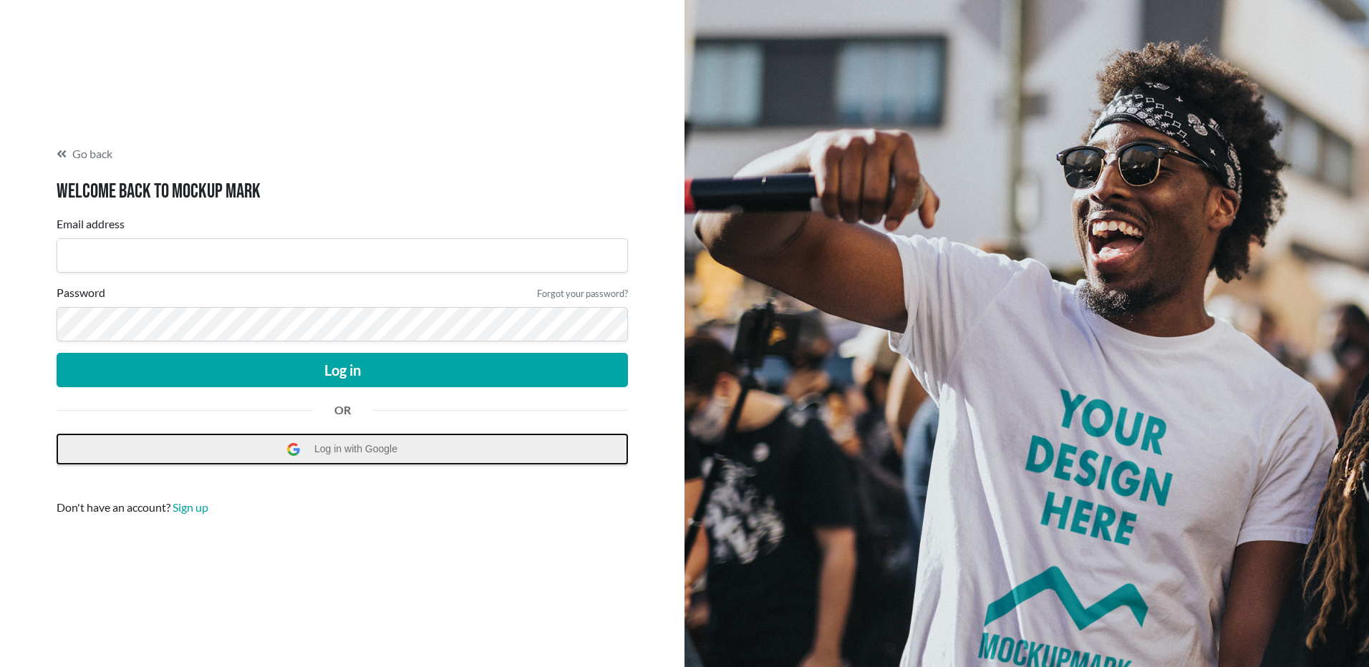
click at [349, 445] on span "Log in with Google" at bounding box center [359, 449] width 90 height 29
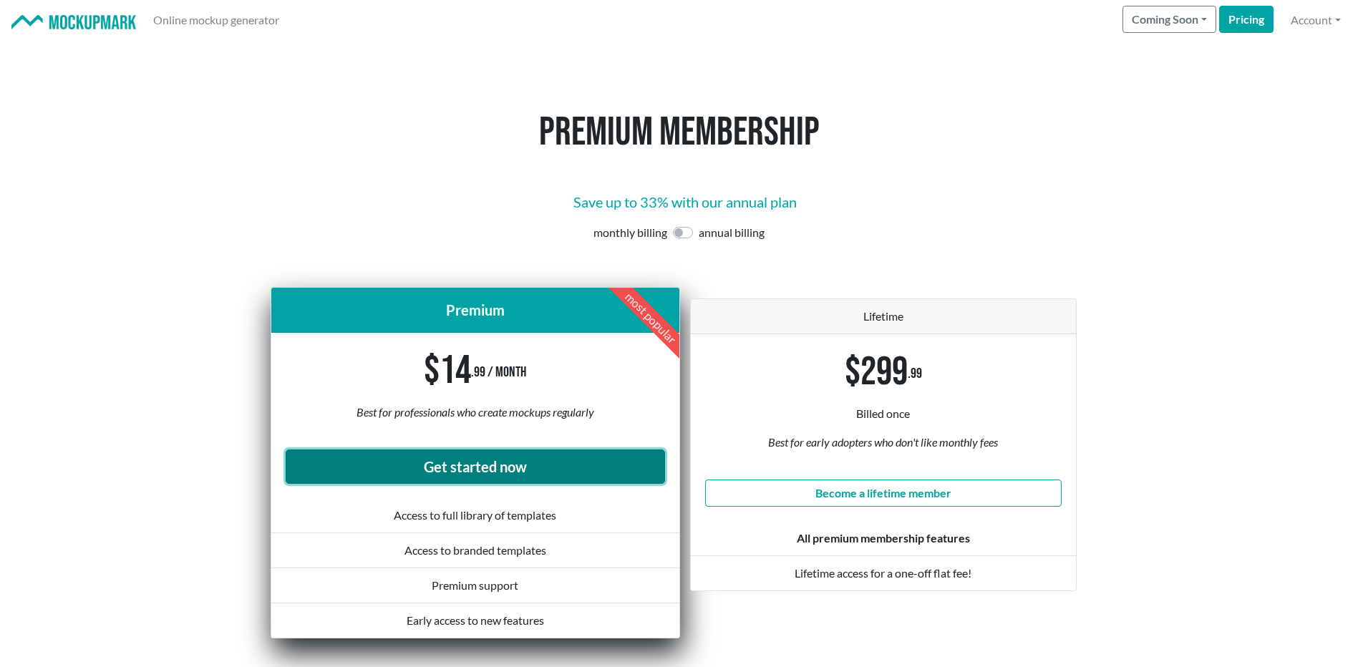
click at [502, 465] on link "Get started now" at bounding box center [475, 467] width 379 height 34
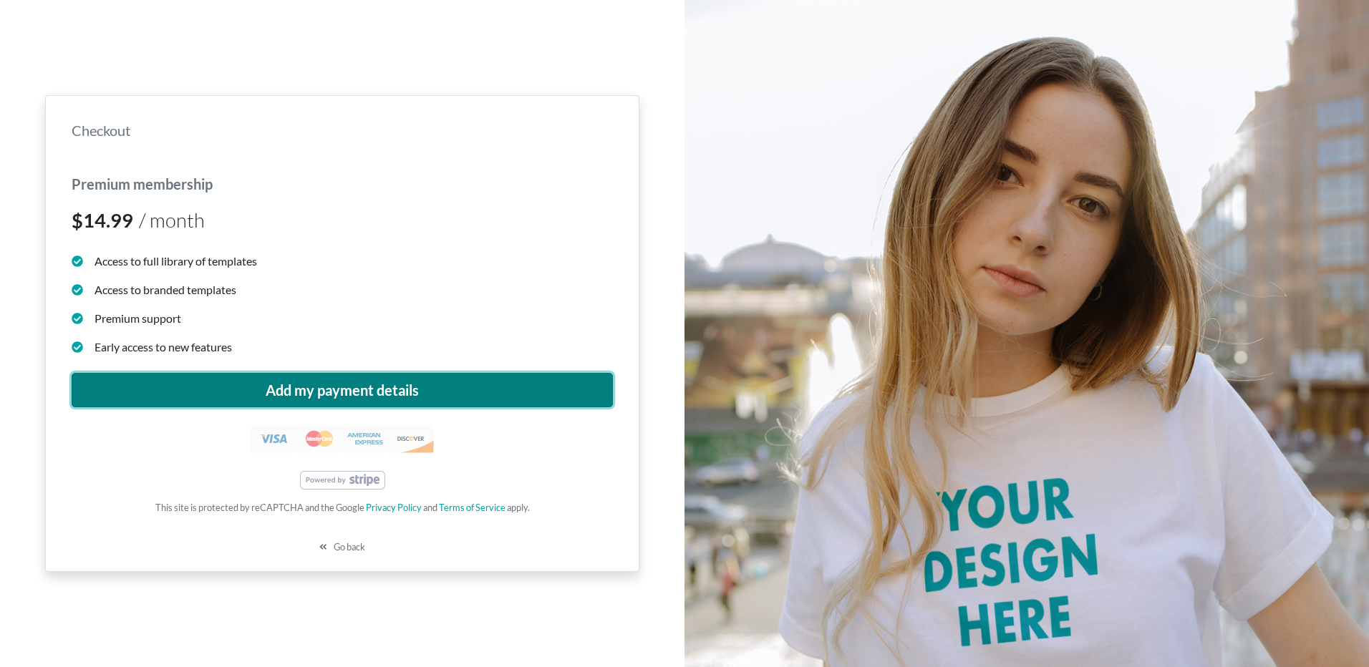
click at [417, 379] on button "Add my payment details" at bounding box center [342, 390] width 541 height 34
